Goal: Information Seeking & Learning: Learn about a topic

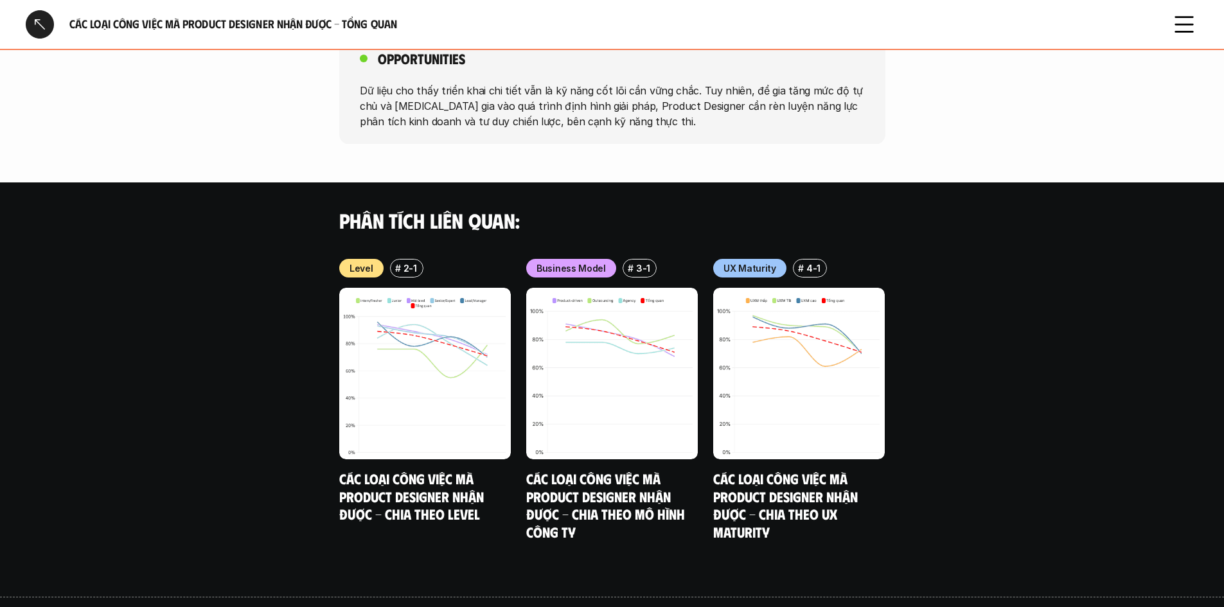
scroll to position [1127, 0]
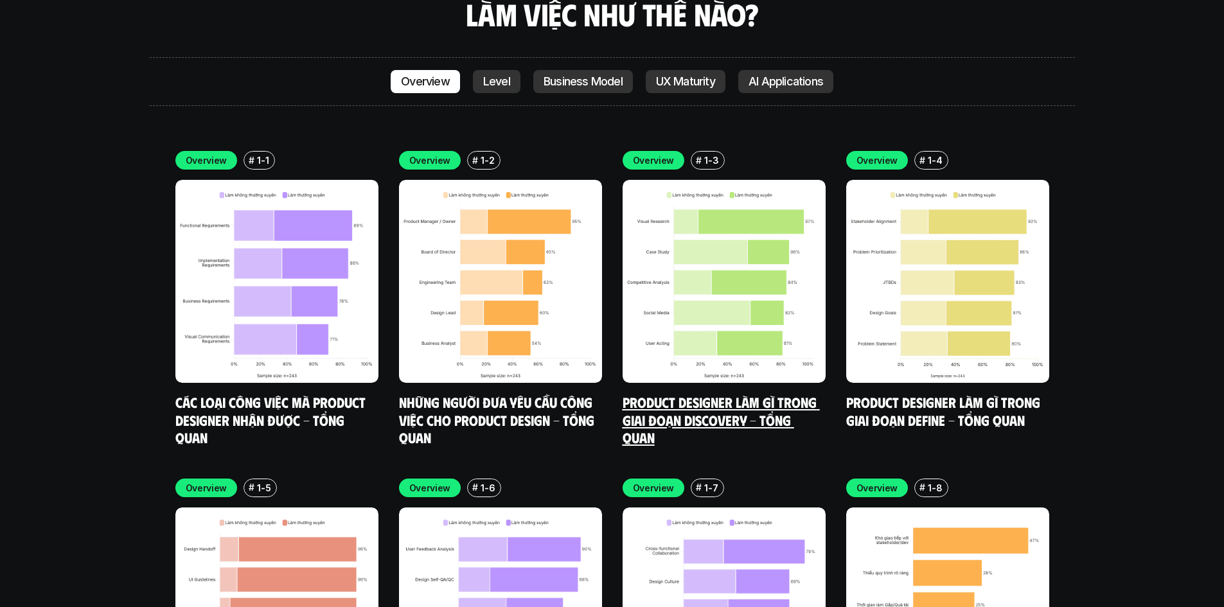
scroll to position [3785, 0]
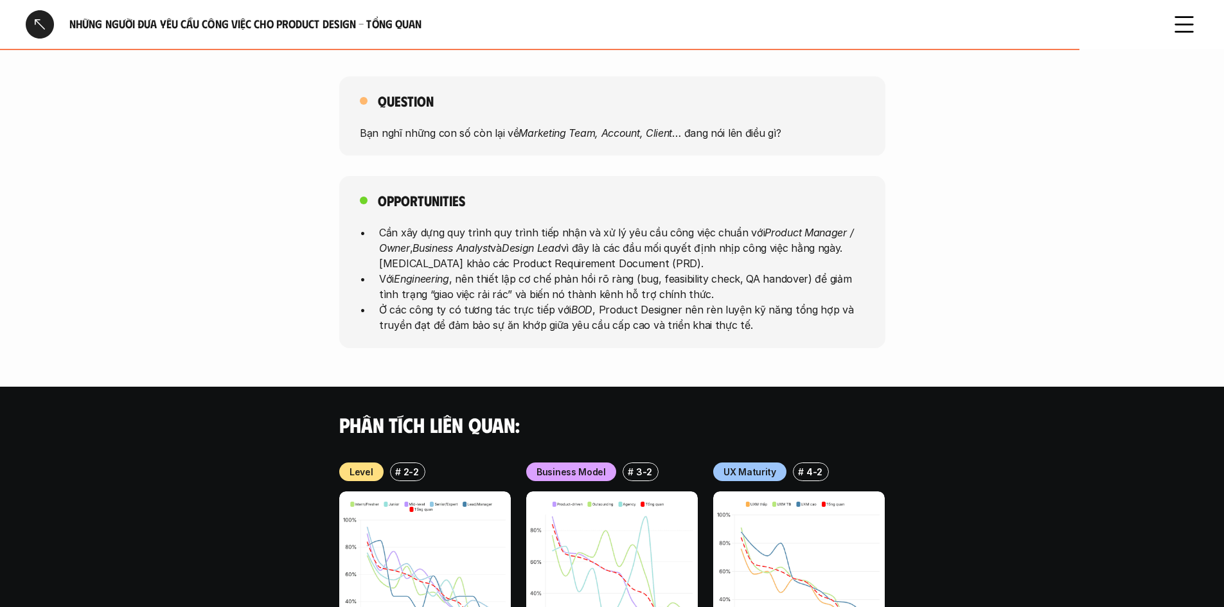
scroll to position [643, 0]
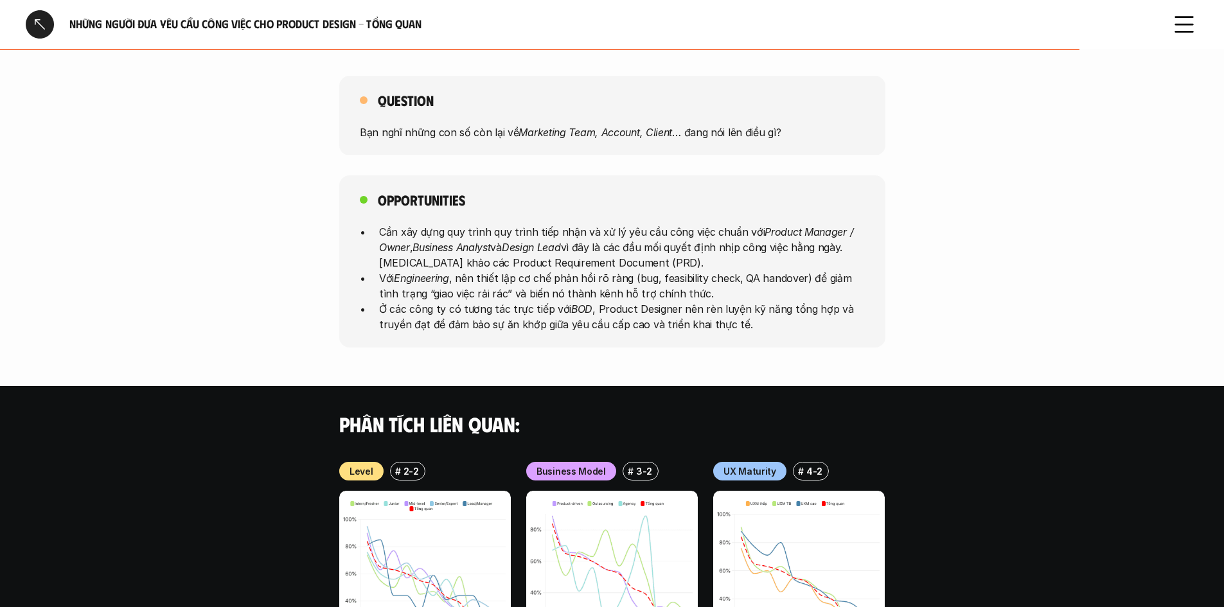
click at [666, 276] on p "Với Engineering , nên thiết lập cơ chế phản hồi rõ ràng (bug, feasibility check…" at bounding box center [622, 286] width 486 height 31
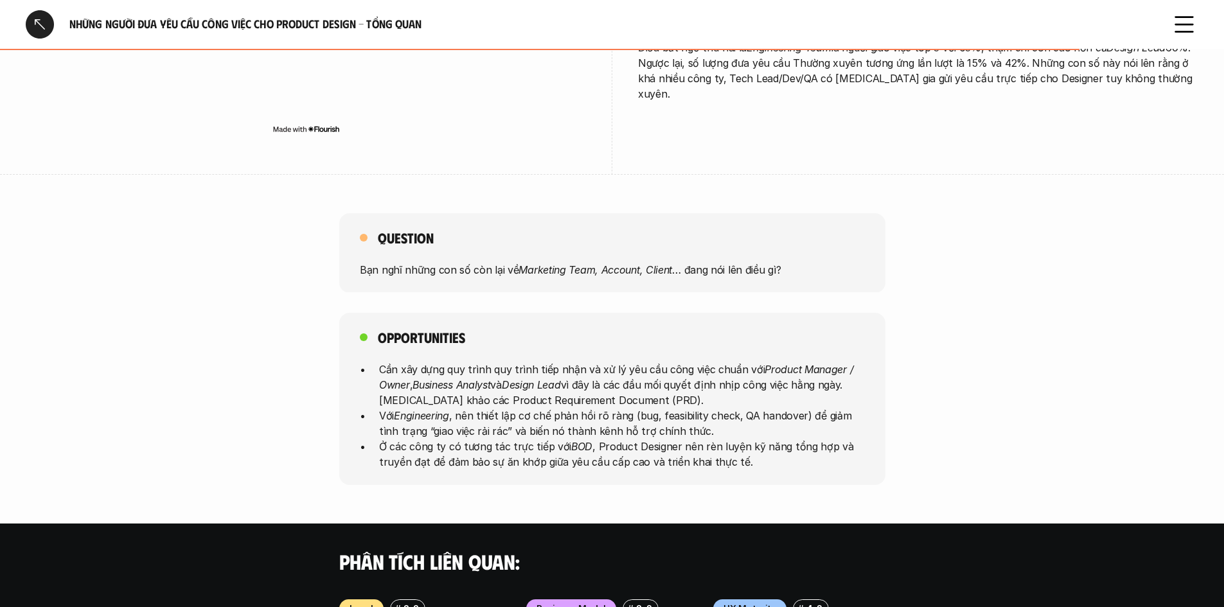
click at [937, 313] on div "Opportunities Cần xây dựng quy trình quy trình tiếp nhận và xử lý yêu cầu công …" at bounding box center [612, 399] width 1224 height 172
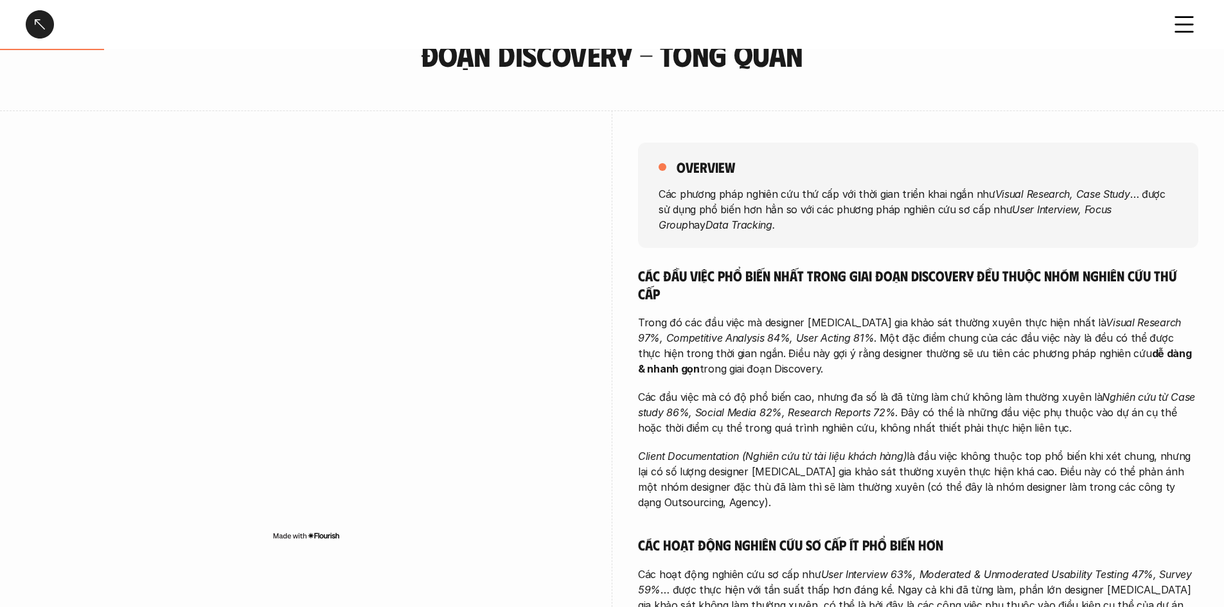
scroll to position [193, 0]
